Goal: Find specific page/section: Find specific page/section

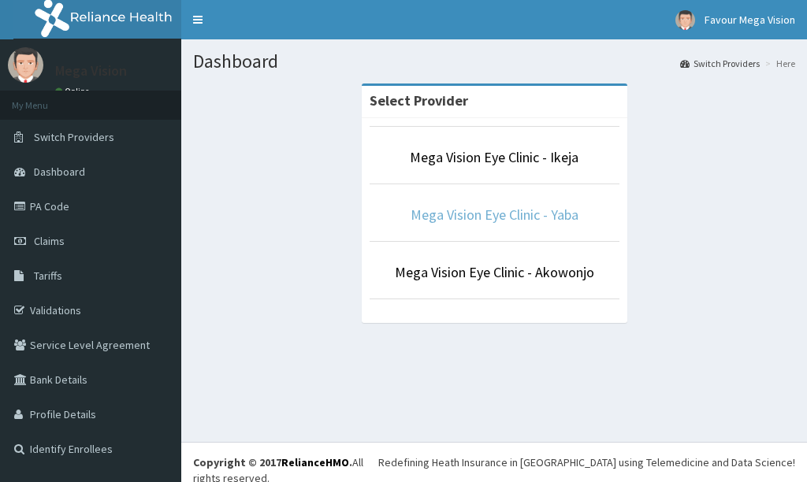
click at [436, 222] on link "Mega Vision Eye Clinic - Yaba" at bounding box center [494, 215] width 168 height 18
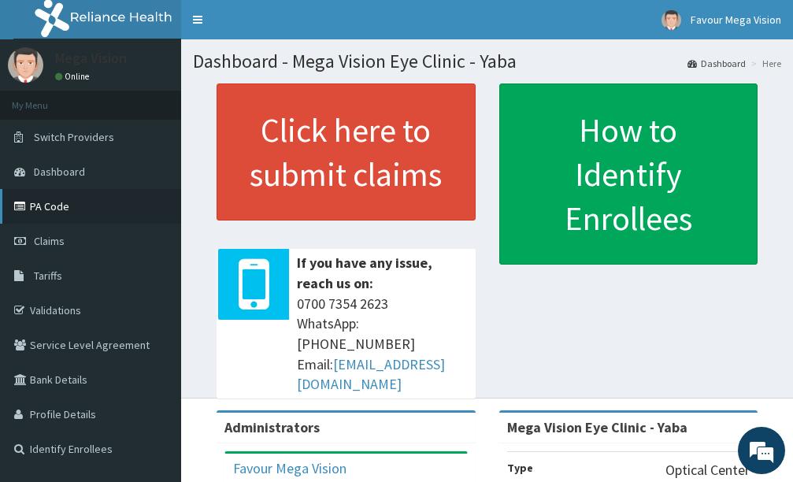
click at [36, 200] on link "PA Code" at bounding box center [90, 206] width 181 height 35
